Goal: Task Accomplishment & Management: Manage account settings

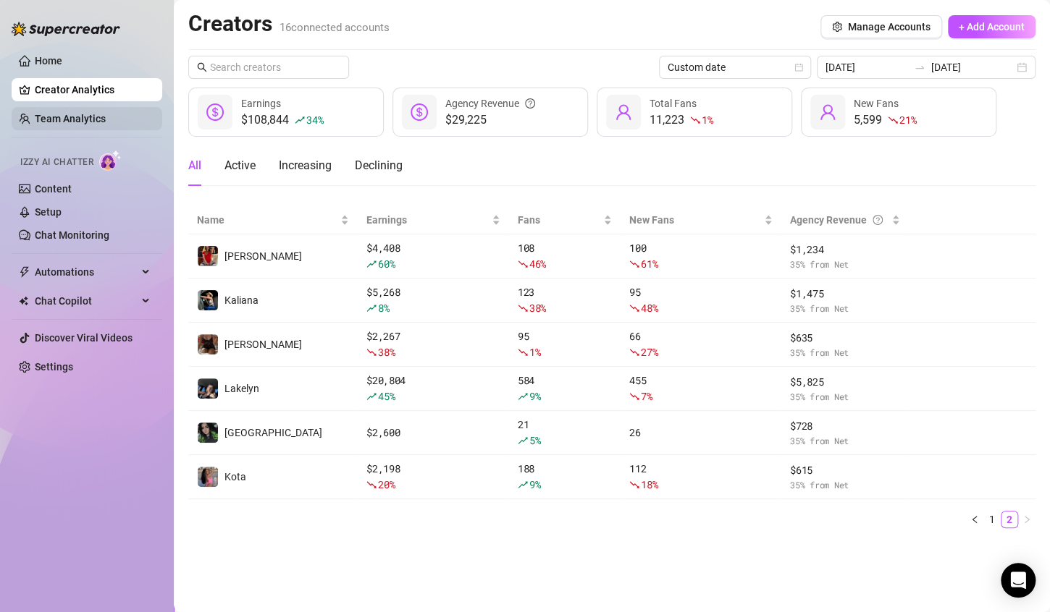
click at [104, 117] on link "Team Analytics" at bounding box center [70, 119] width 71 height 12
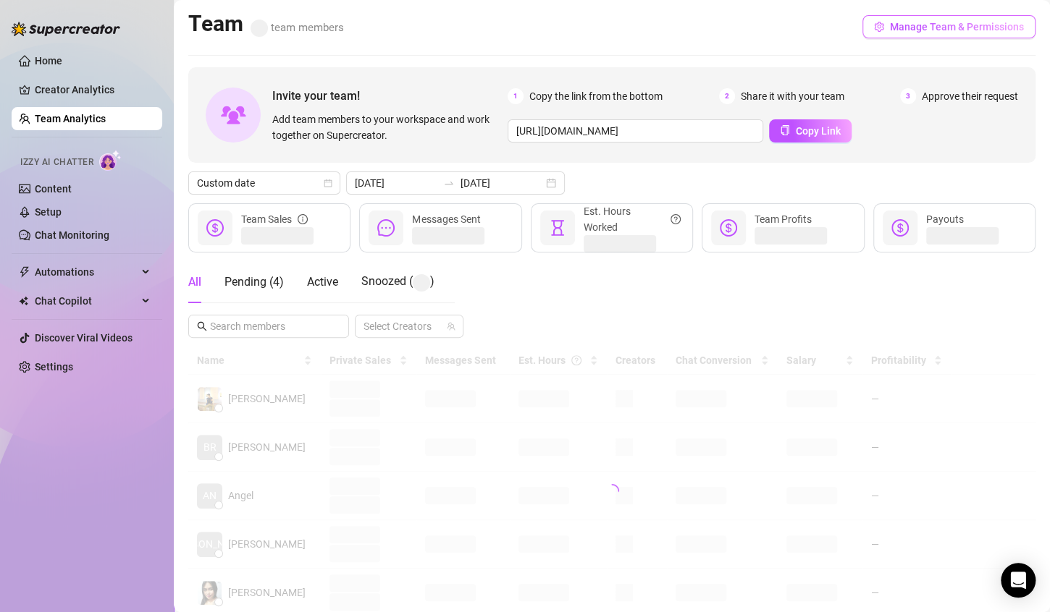
click at [903, 35] on button "Manage Team & Permissions" at bounding box center [948, 26] width 173 height 23
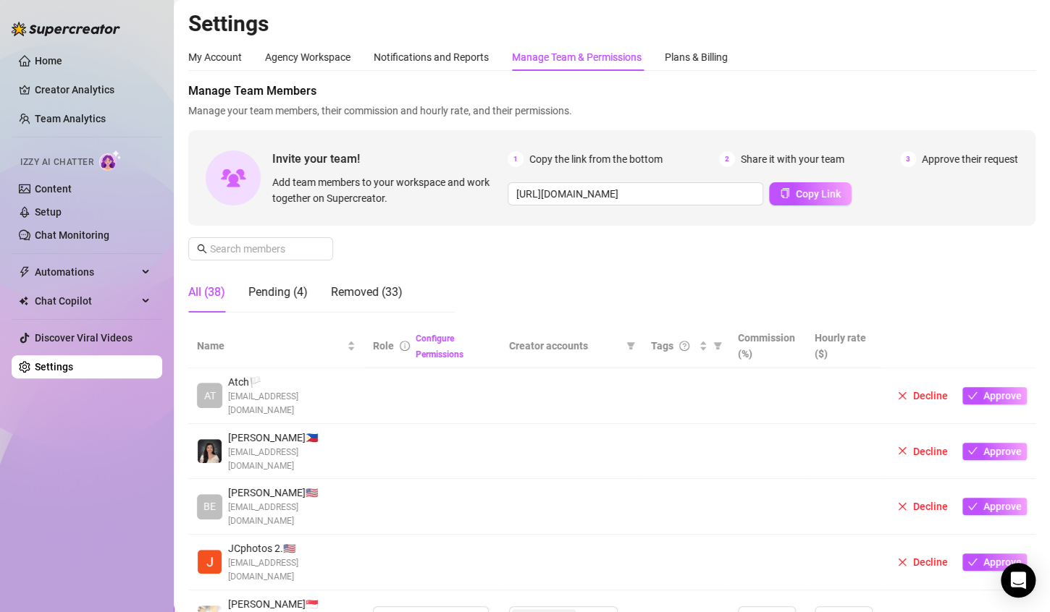
scroll to position [290, 0]
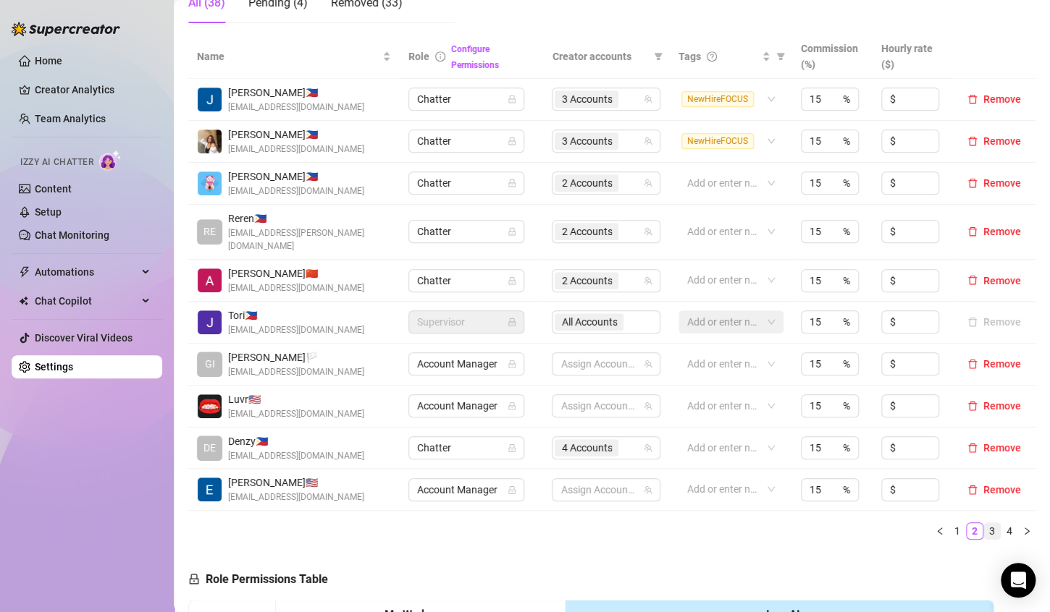
click at [984, 523] on link "3" at bounding box center [992, 531] width 16 height 16
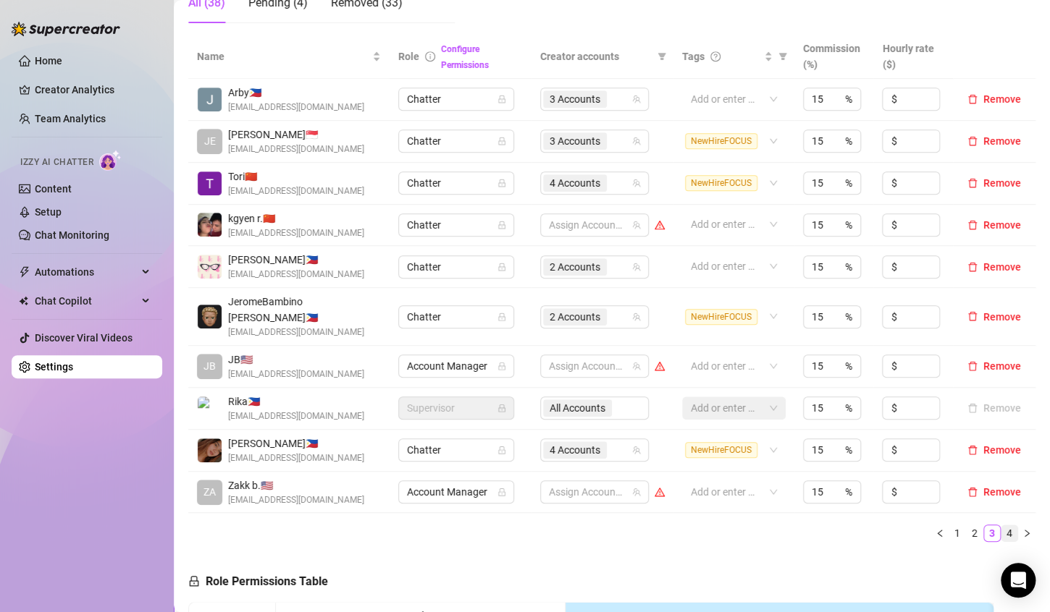
click at [1001, 526] on link "4" at bounding box center [1009, 534] width 16 height 16
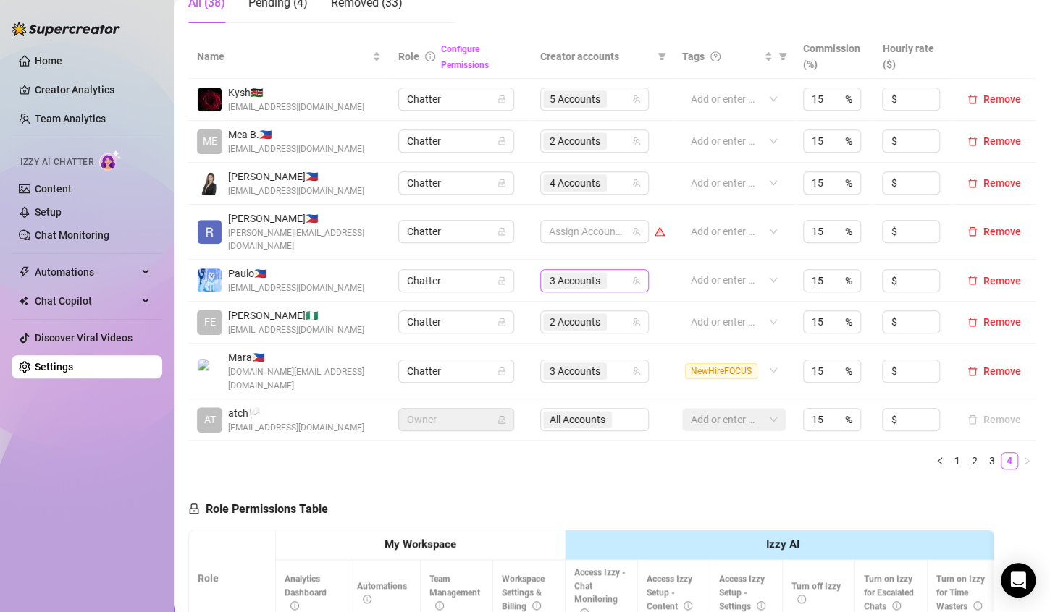
click at [606, 271] on div "3 Accounts" at bounding box center [587, 281] width 88 height 20
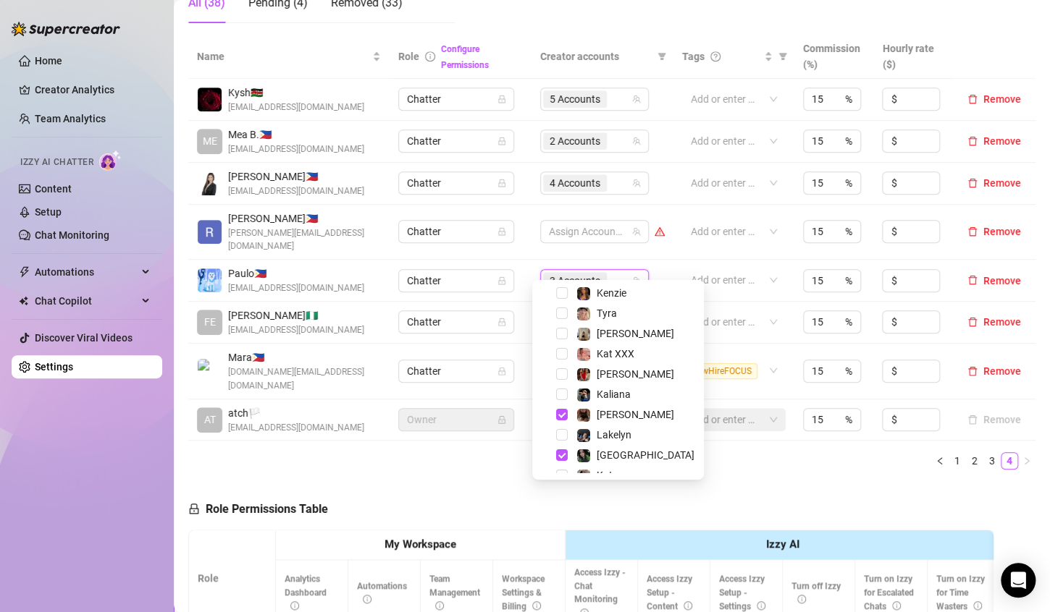
scroll to position [159, 0]
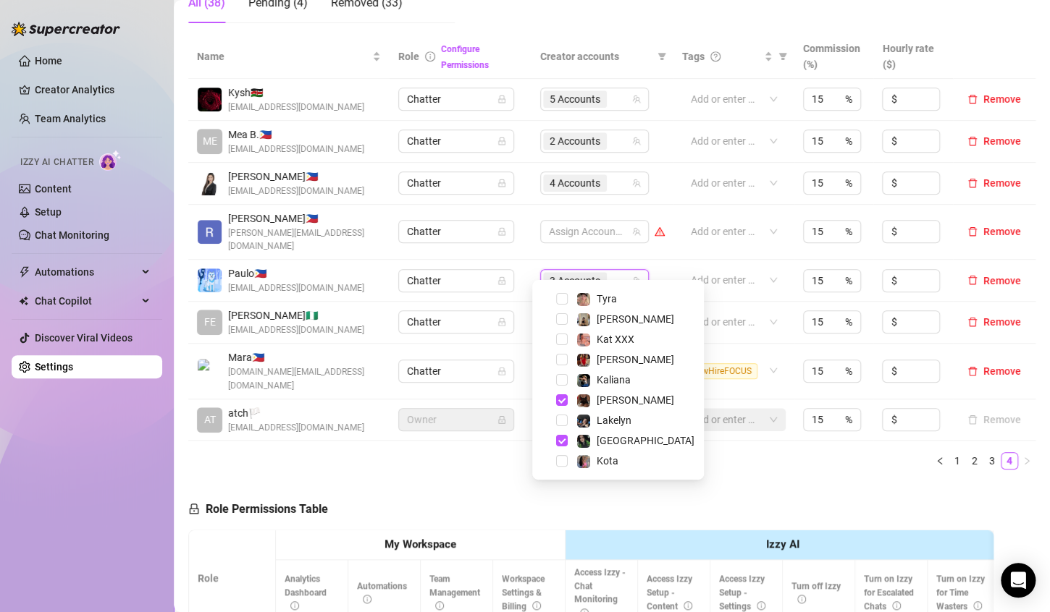
click at [751, 444] on div "Name Role Configure Permissions Creator accounts Tags Commission (%) Hourly rat…" at bounding box center [611, 258] width 847 height 447
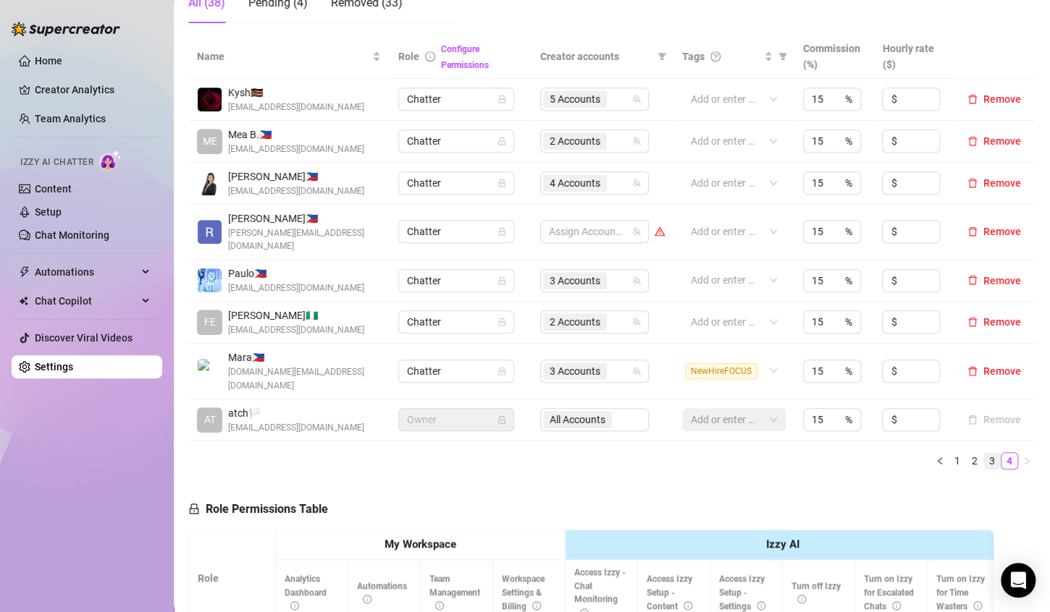
click at [984, 453] on link "3" at bounding box center [992, 461] width 16 height 16
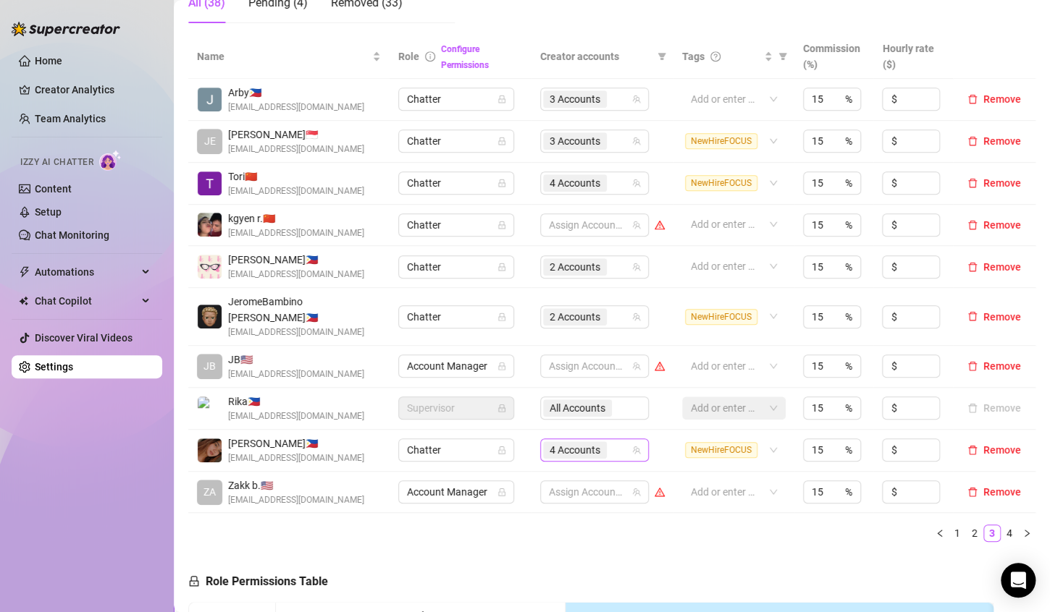
click at [613, 440] on div "4 Accounts" at bounding box center [587, 450] width 88 height 20
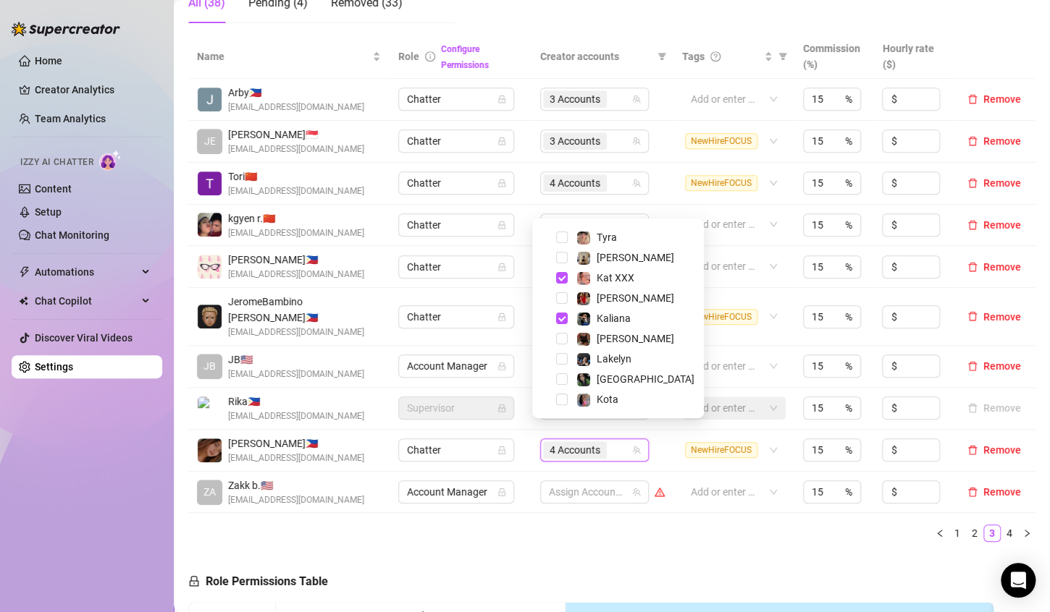
click at [683, 525] on ul "1 2 3 4" at bounding box center [611, 533] width 847 height 17
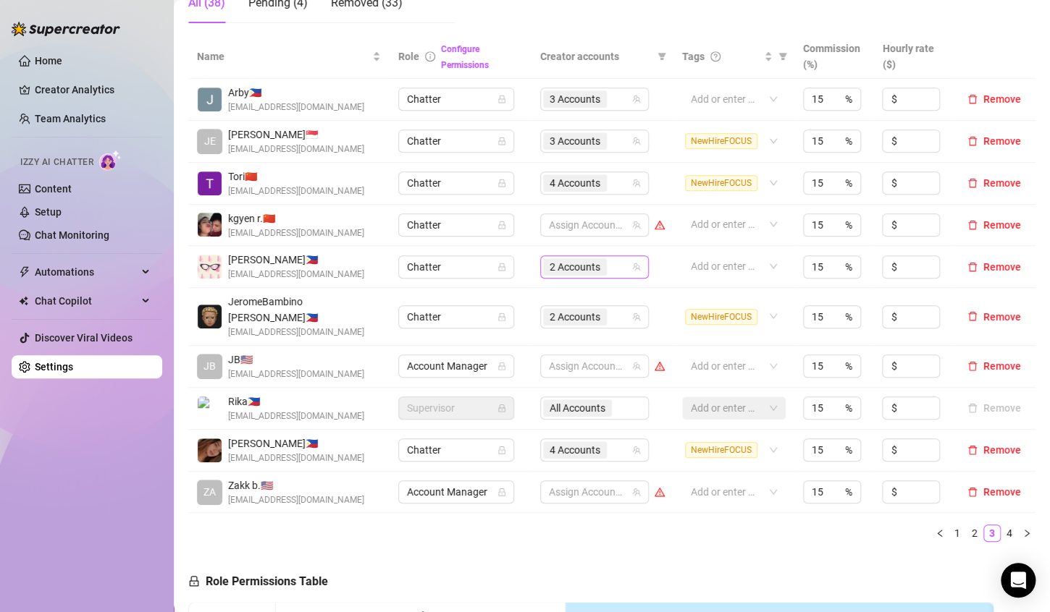
click at [632, 266] on icon "team" at bounding box center [636, 267] width 9 height 9
click at [616, 266] on div "2 Accounts" at bounding box center [587, 267] width 88 height 20
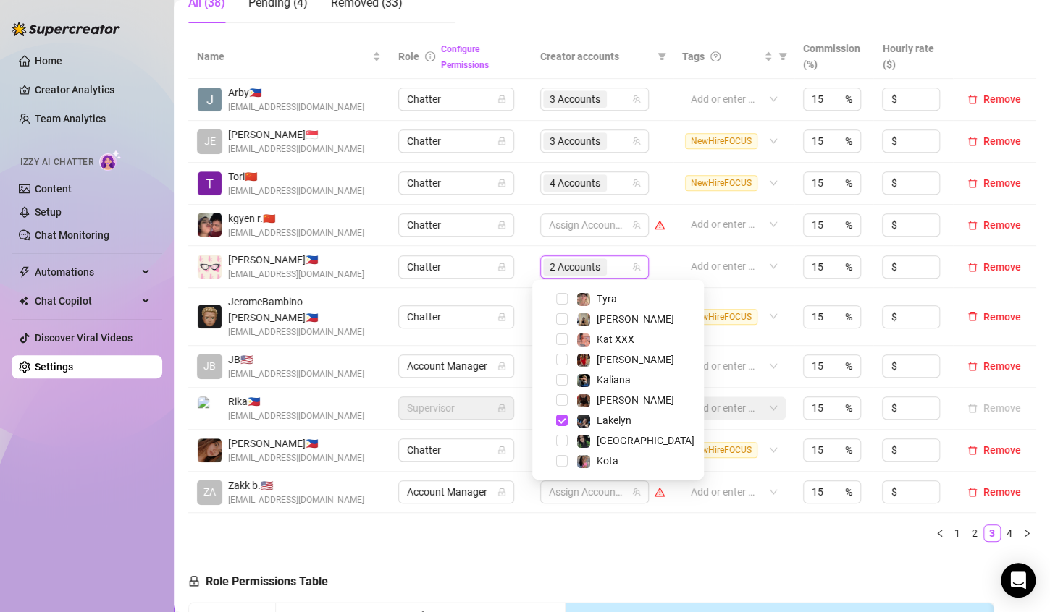
click at [717, 525] on ul "1 2 3 4" at bounding box center [611, 533] width 847 height 17
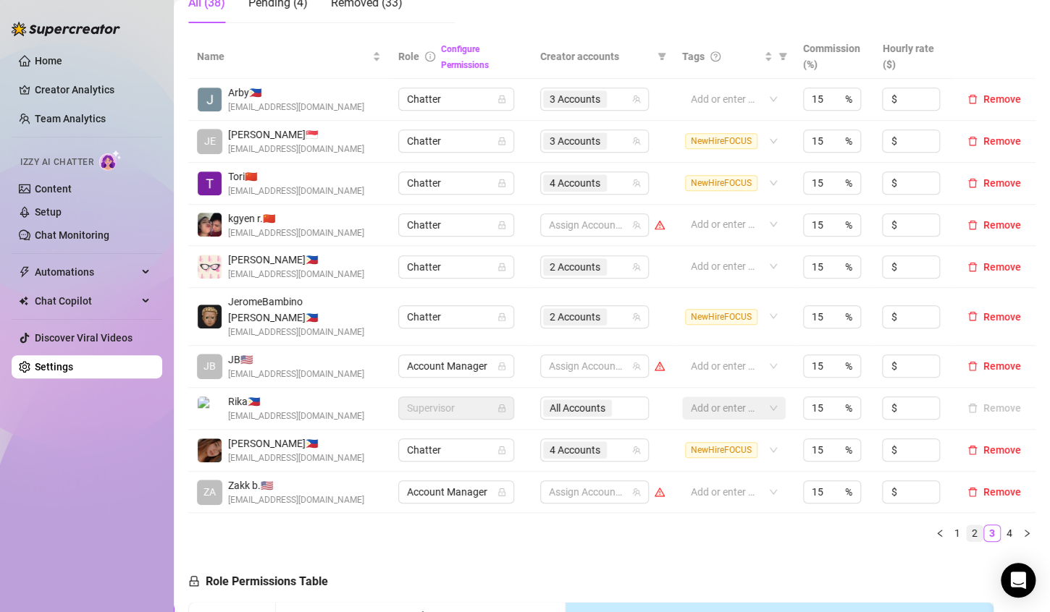
click at [966, 526] on link "2" at bounding box center [974, 534] width 16 height 16
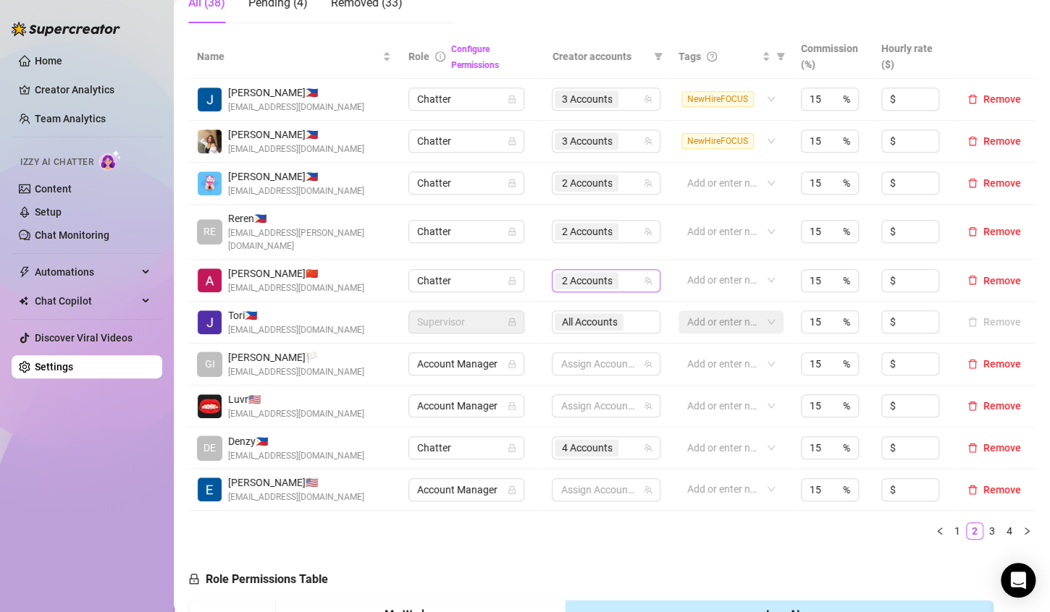
click at [624, 271] on div "2 Accounts" at bounding box center [599, 281] width 88 height 20
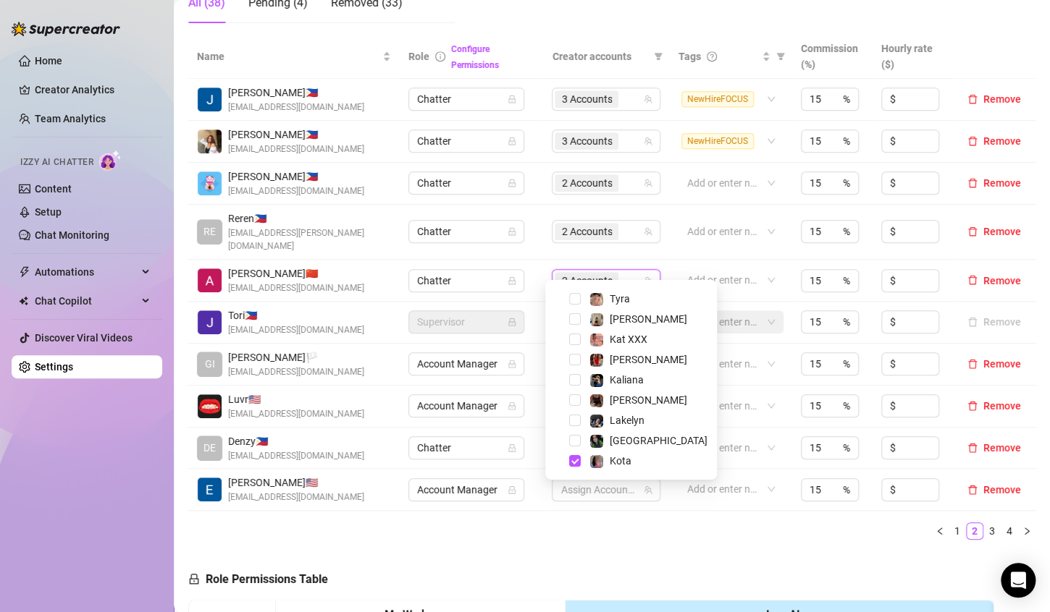
click at [759, 523] on ul "1 2 3 4" at bounding box center [611, 531] width 847 height 17
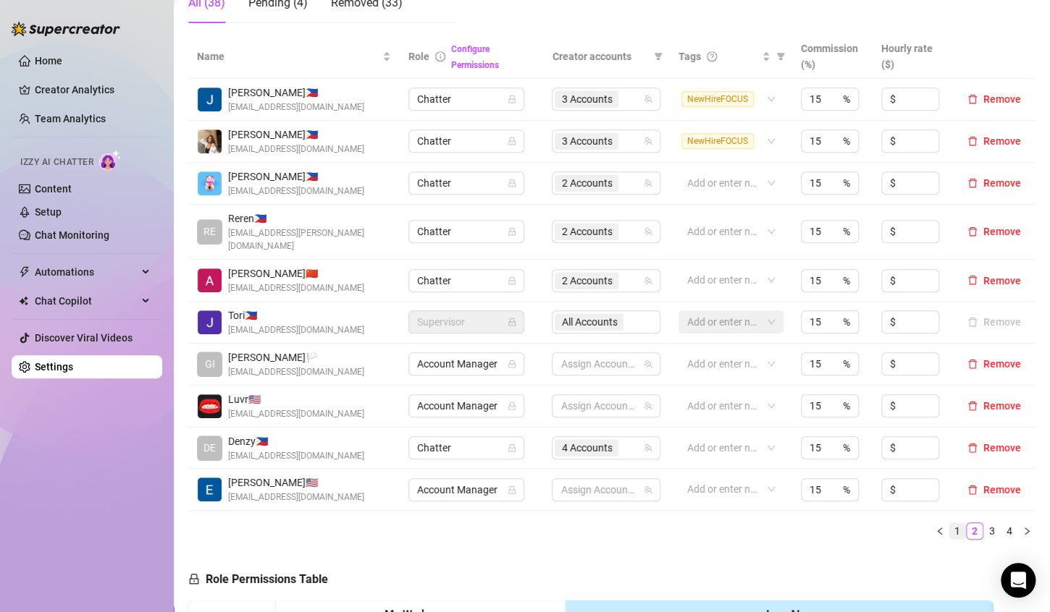
click at [949, 523] on link "1" at bounding box center [957, 531] width 16 height 16
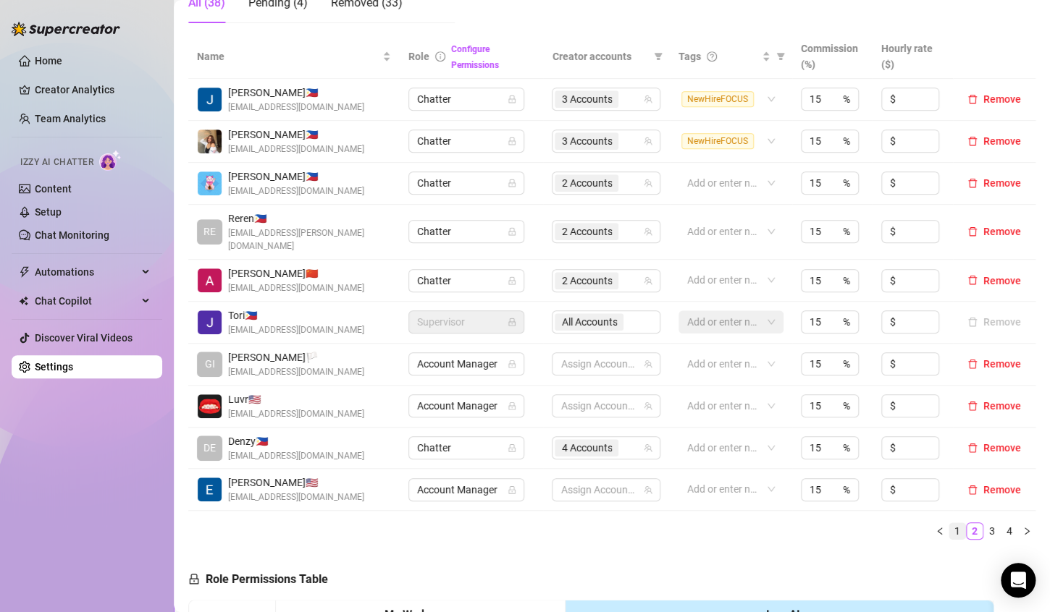
click at [949, 523] on link "1" at bounding box center [957, 531] width 16 height 16
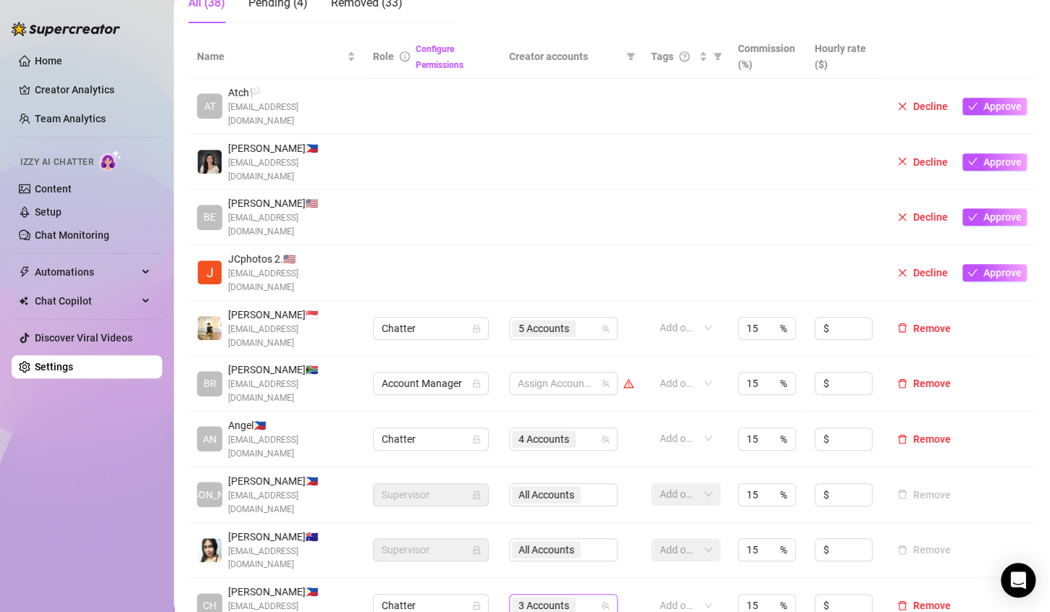
click at [585, 596] on div "3 Accounts" at bounding box center [556, 606] width 88 height 20
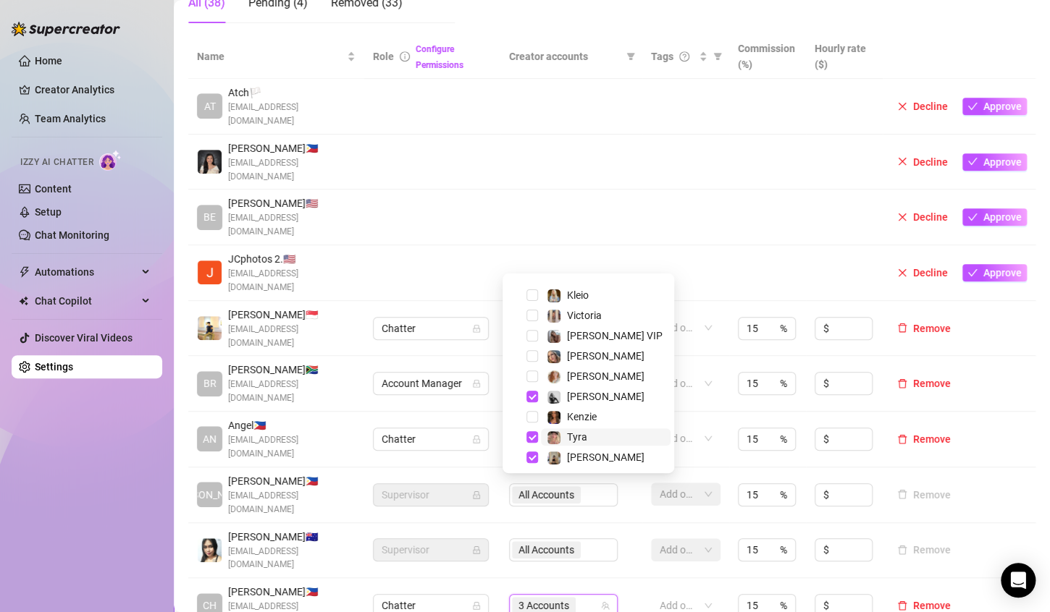
scroll to position [0, 0]
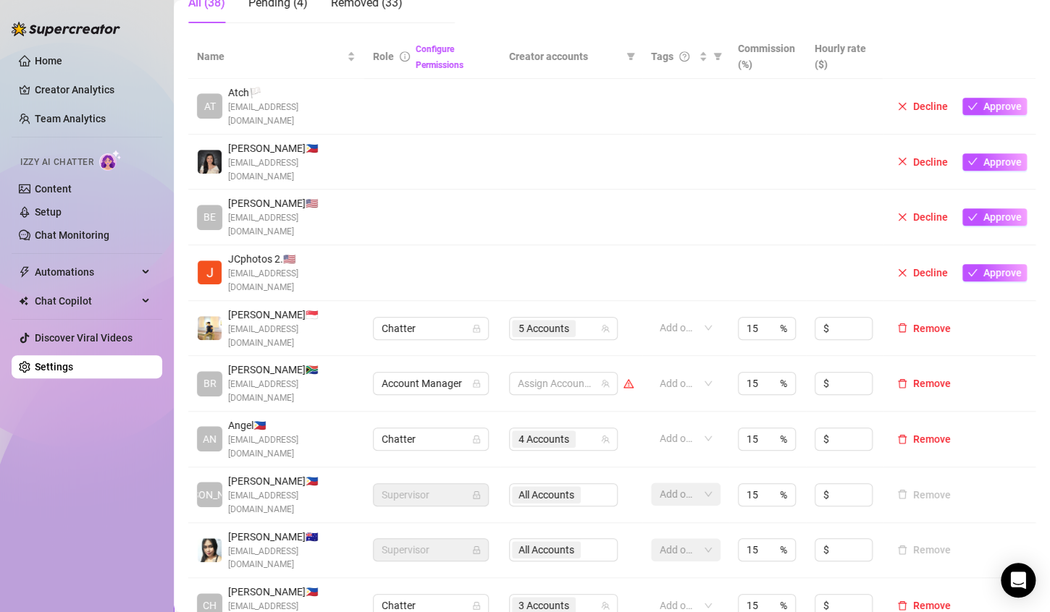
click at [89, 450] on div "Home Creator Analytics Team Analytics Izzy AI Chatter Content Setup Chat Monito…" at bounding box center [87, 299] width 151 height 599
